Goal: Communication & Community: Answer question/provide support

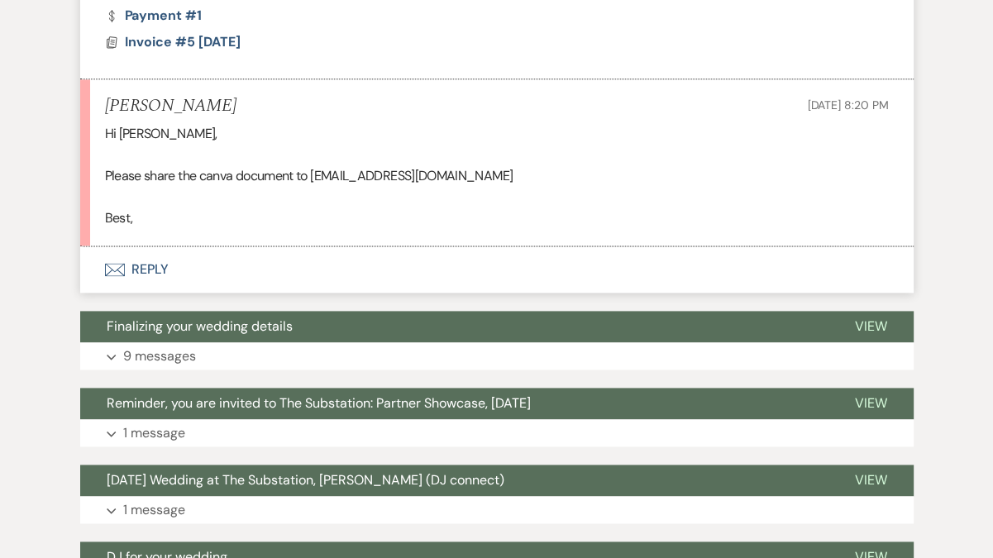
scroll to position [1694, 0]
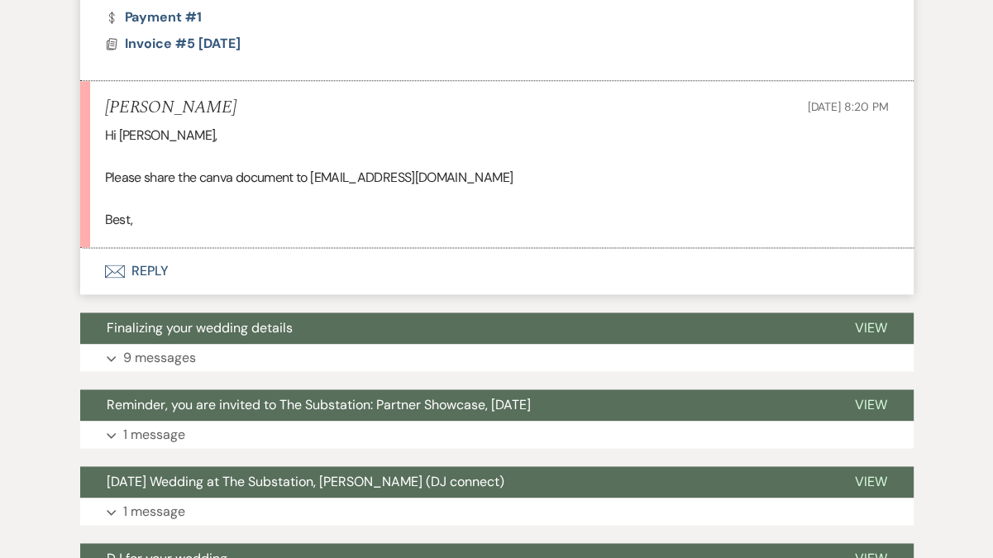
click at [153, 293] on button "Envelope Reply" at bounding box center [496, 271] width 833 height 46
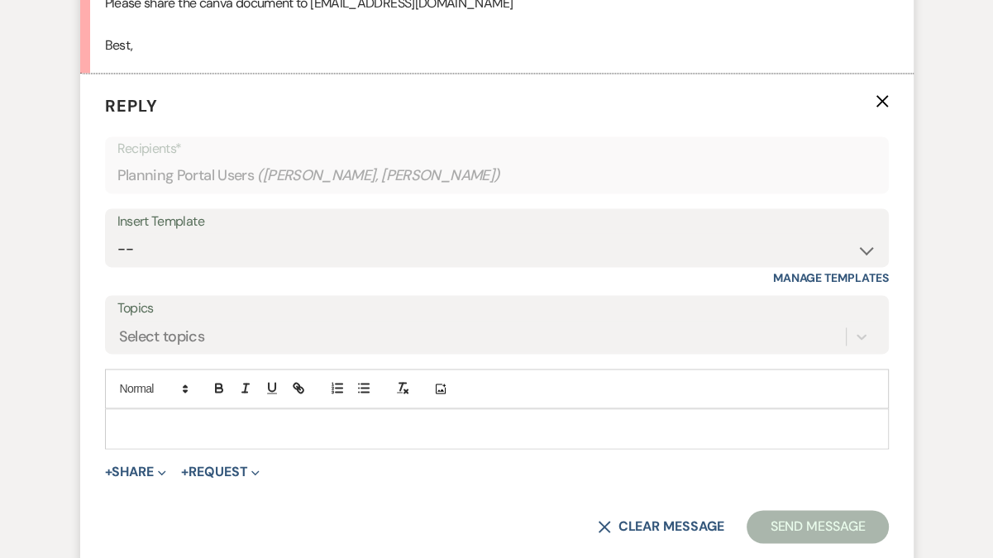
scroll to position [1875, 0]
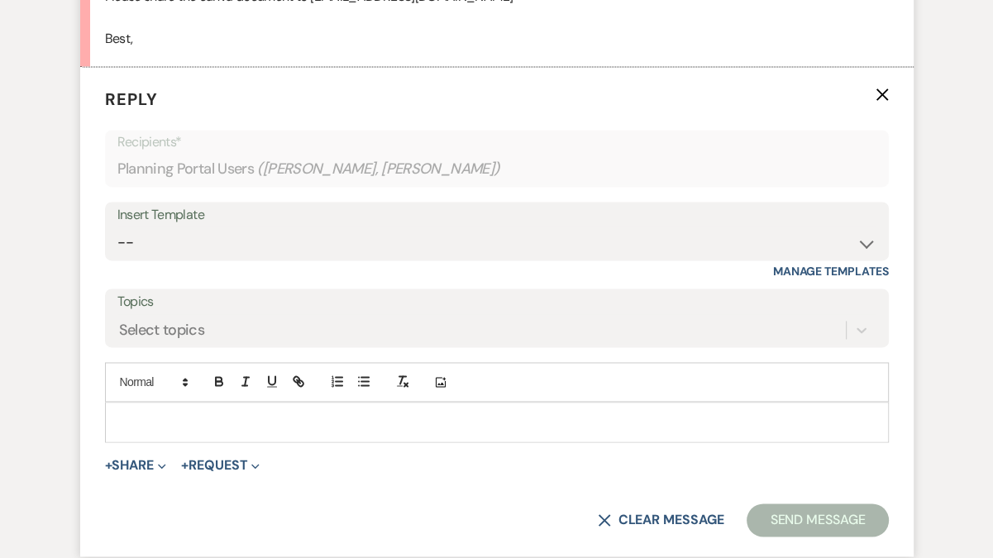
click at [126, 431] on p at bounding box center [496, 421] width 757 height 18
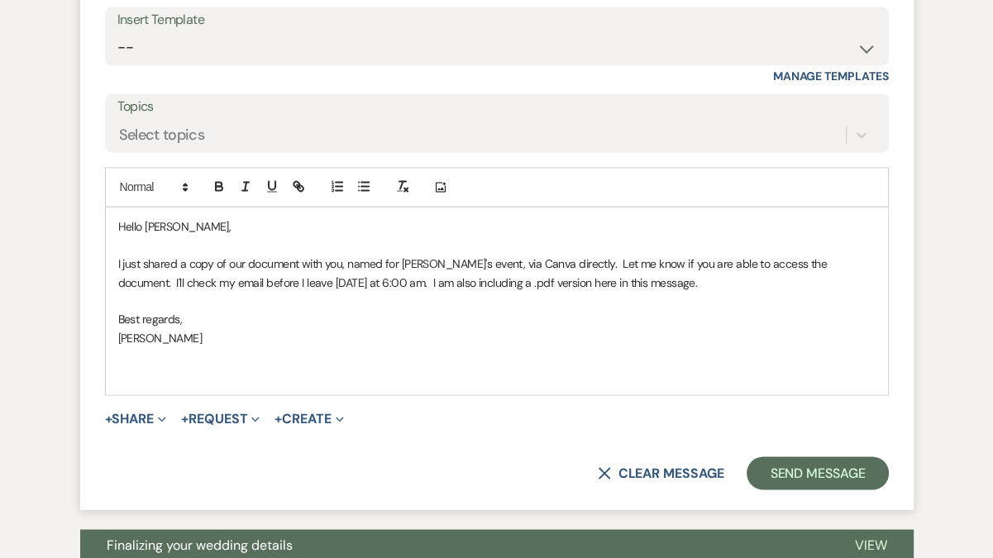
scroll to position [2113, 0]
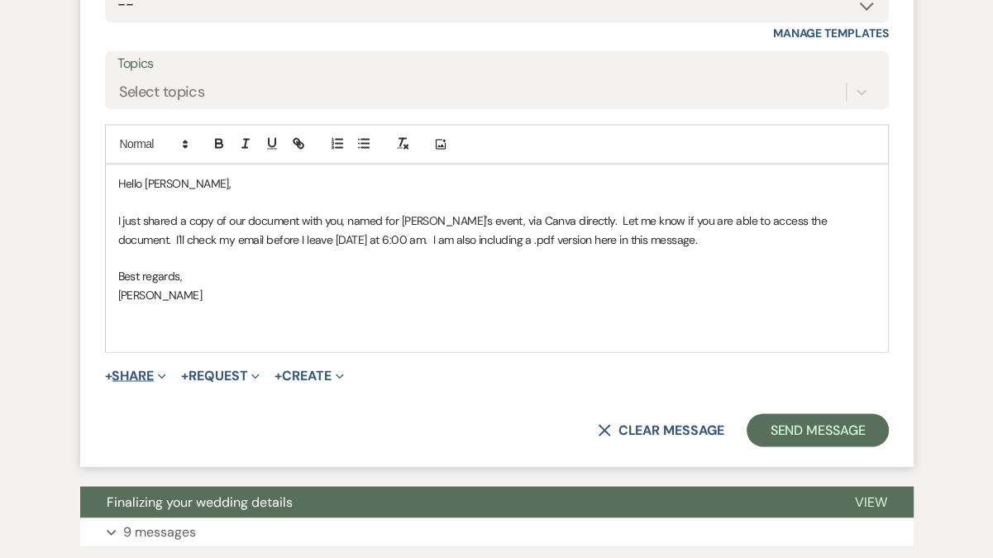
click at [124, 382] on button "+ Share Expand" at bounding box center [136, 375] width 62 height 13
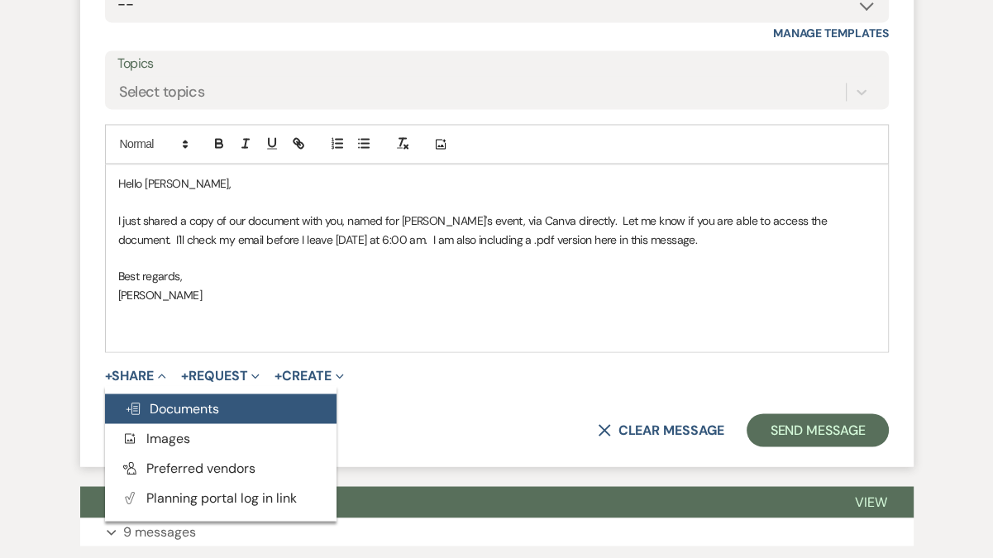
click at [208, 417] on span "Doc Upload Documents" at bounding box center [172, 407] width 94 height 17
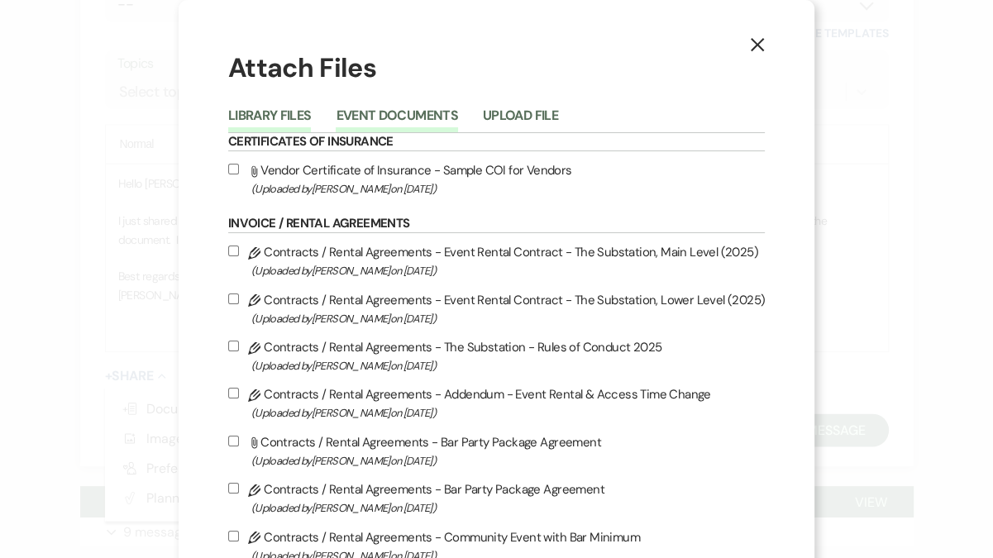
click at [417, 129] on button "Event Documents" at bounding box center [397, 120] width 122 height 23
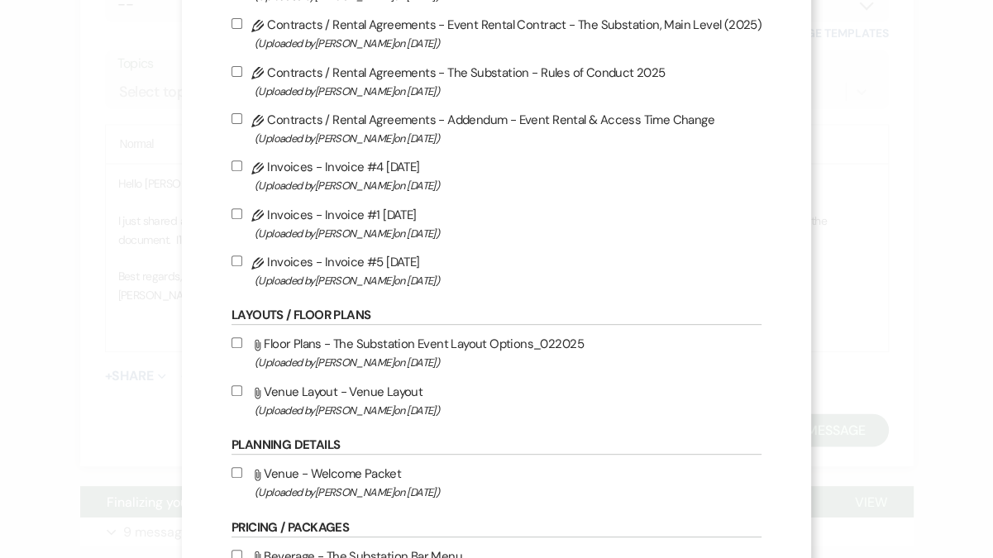
scroll to position [466, 0]
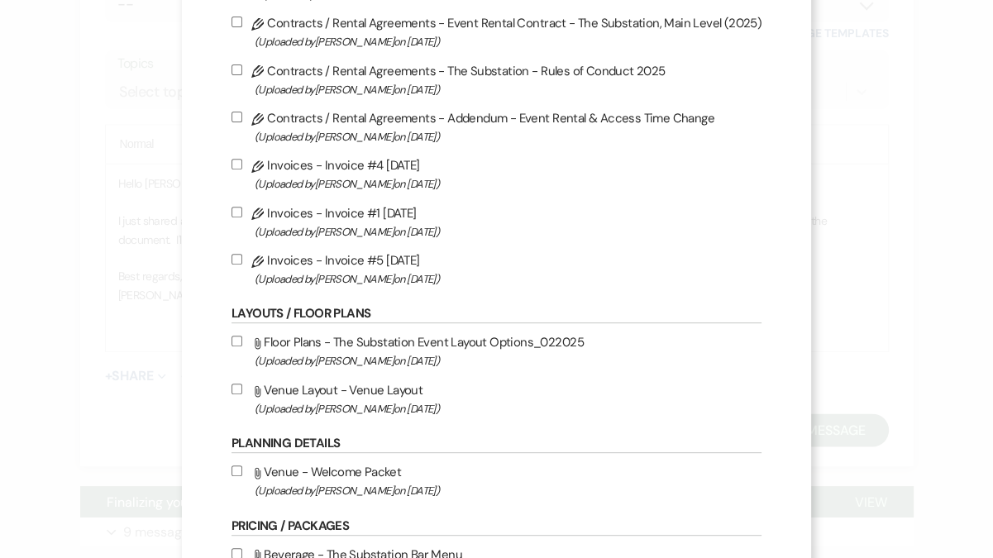
click at [365, 348] on label "Attach File Floor Plans - The Substation Event Layout Options_022025 (Uploaded …" at bounding box center [496, 350] width 530 height 39
click at [242, 346] on input "Attach File Floor Plans - The Substation Event Layout Options_022025 (Uploaded …" at bounding box center [236, 341] width 11 height 11
checkbox input "true"
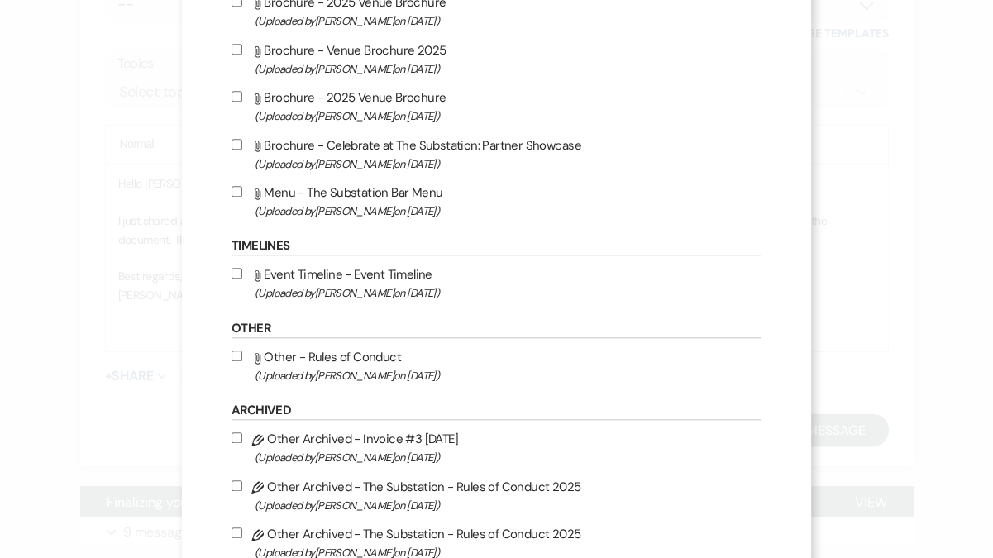
scroll to position [1223, 0]
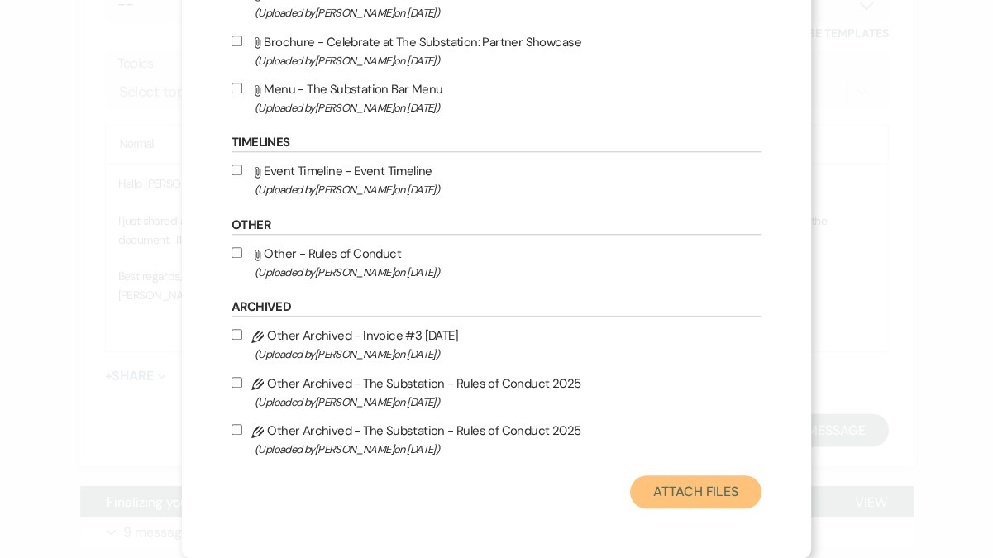
click at [683, 493] on button "Attach Files" at bounding box center [695, 491] width 131 height 33
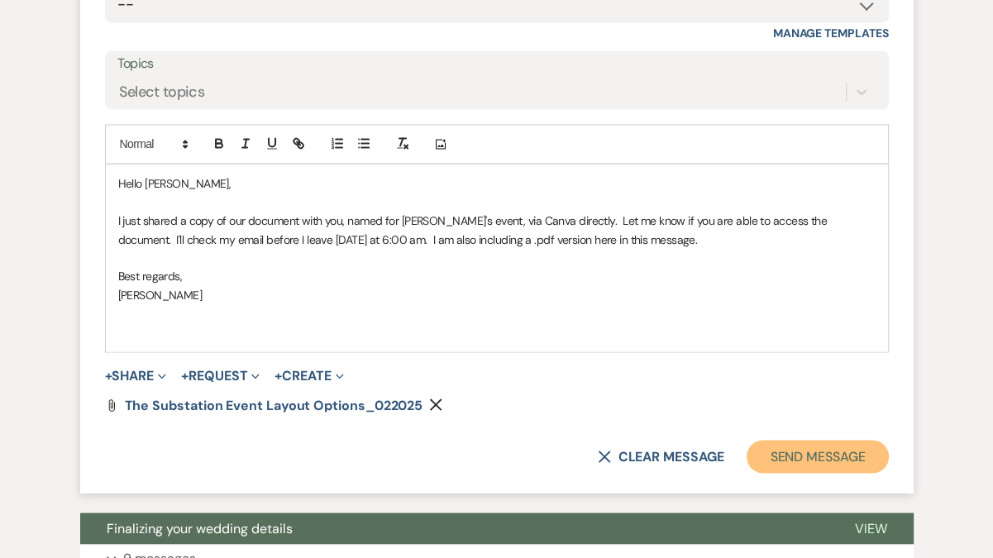
click at [804, 473] on button "Send Message" at bounding box center [816, 456] width 141 height 33
